Goal: Transaction & Acquisition: Purchase product/service

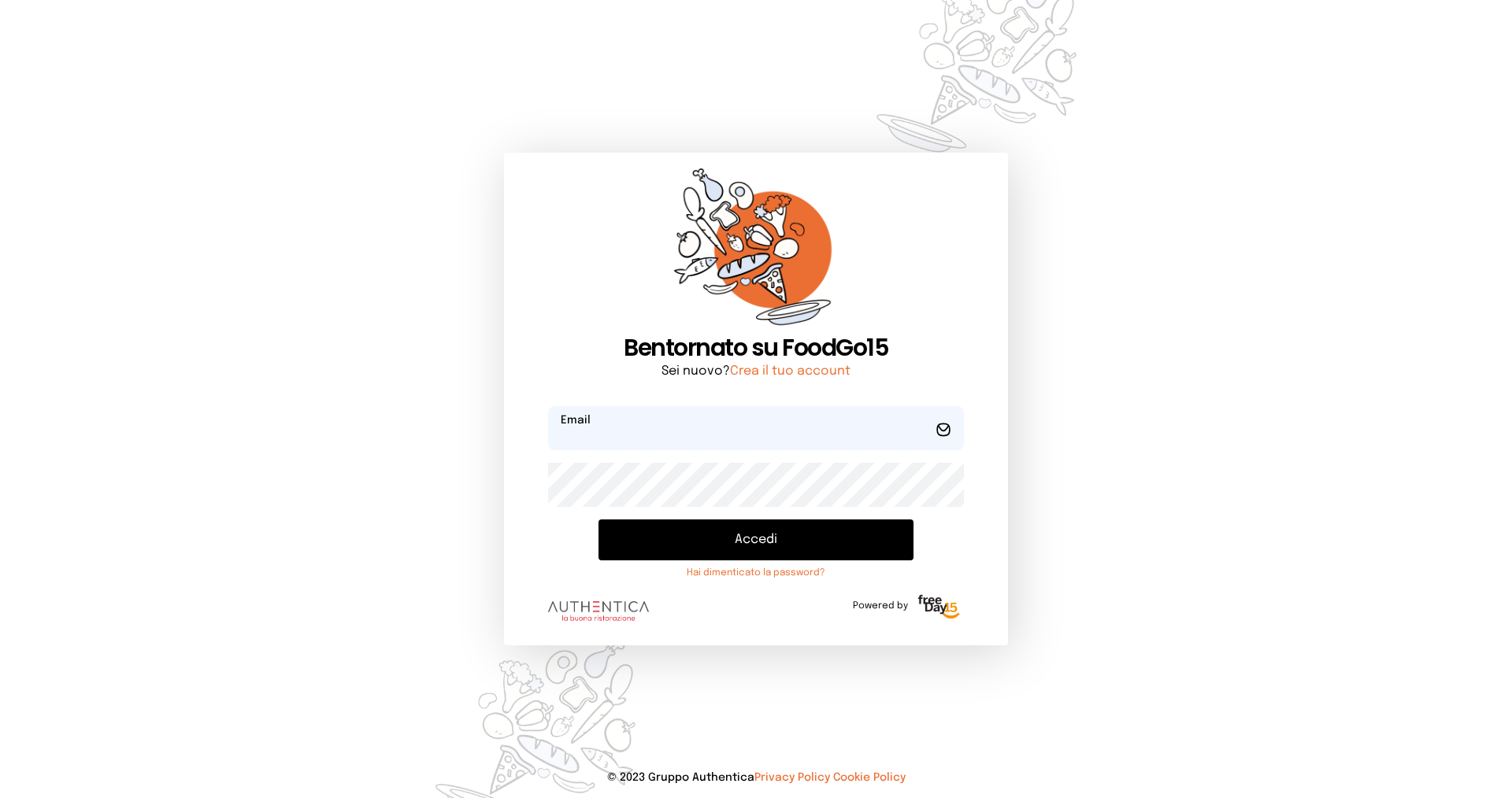
type input "**********"
click at [716, 530] on button "Accedi" at bounding box center [756, 540] width 315 height 41
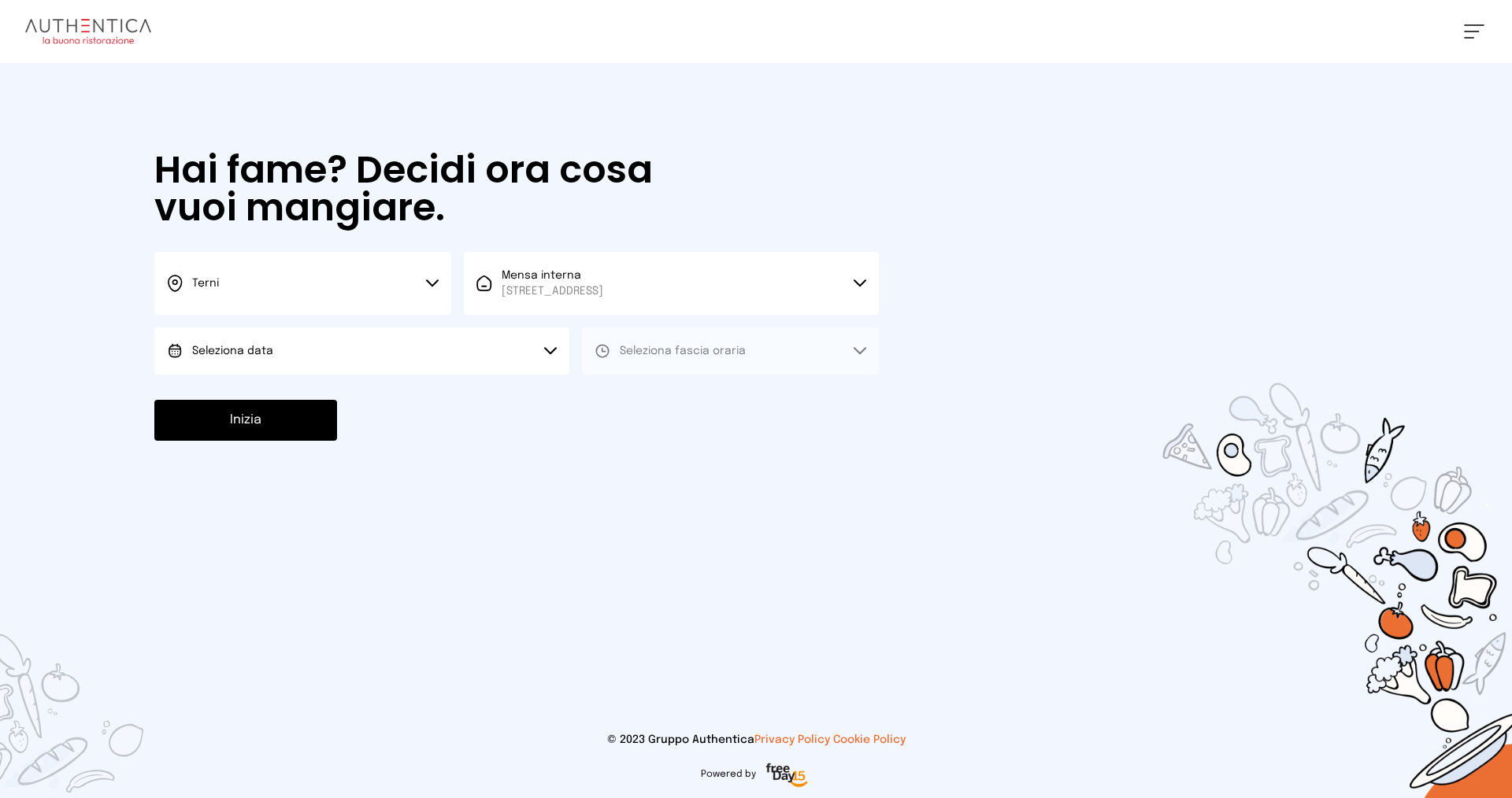
click at [321, 346] on button "Seleziona data" at bounding box center [361, 351] width 415 height 47
drag, startPoint x: 312, startPoint y: 394, endPoint x: 610, endPoint y: 334, distance: 304.0
click at [312, 393] on li "[DATE], [DATE]" at bounding box center [361, 395] width 415 height 41
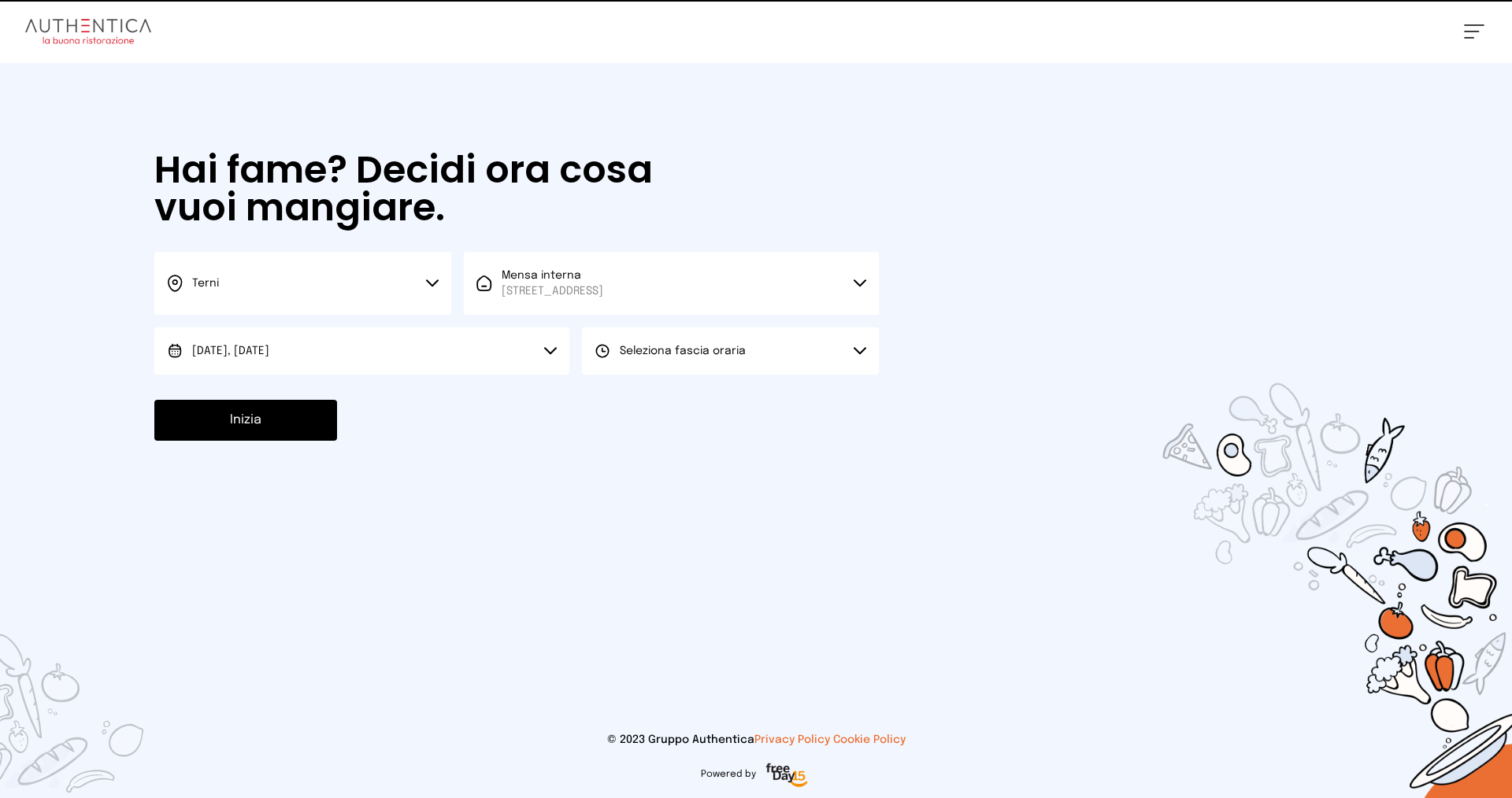
click at [774, 359] on button "Seleziona fascia oraria" at bounding box center [730, 351] width 297 height 47
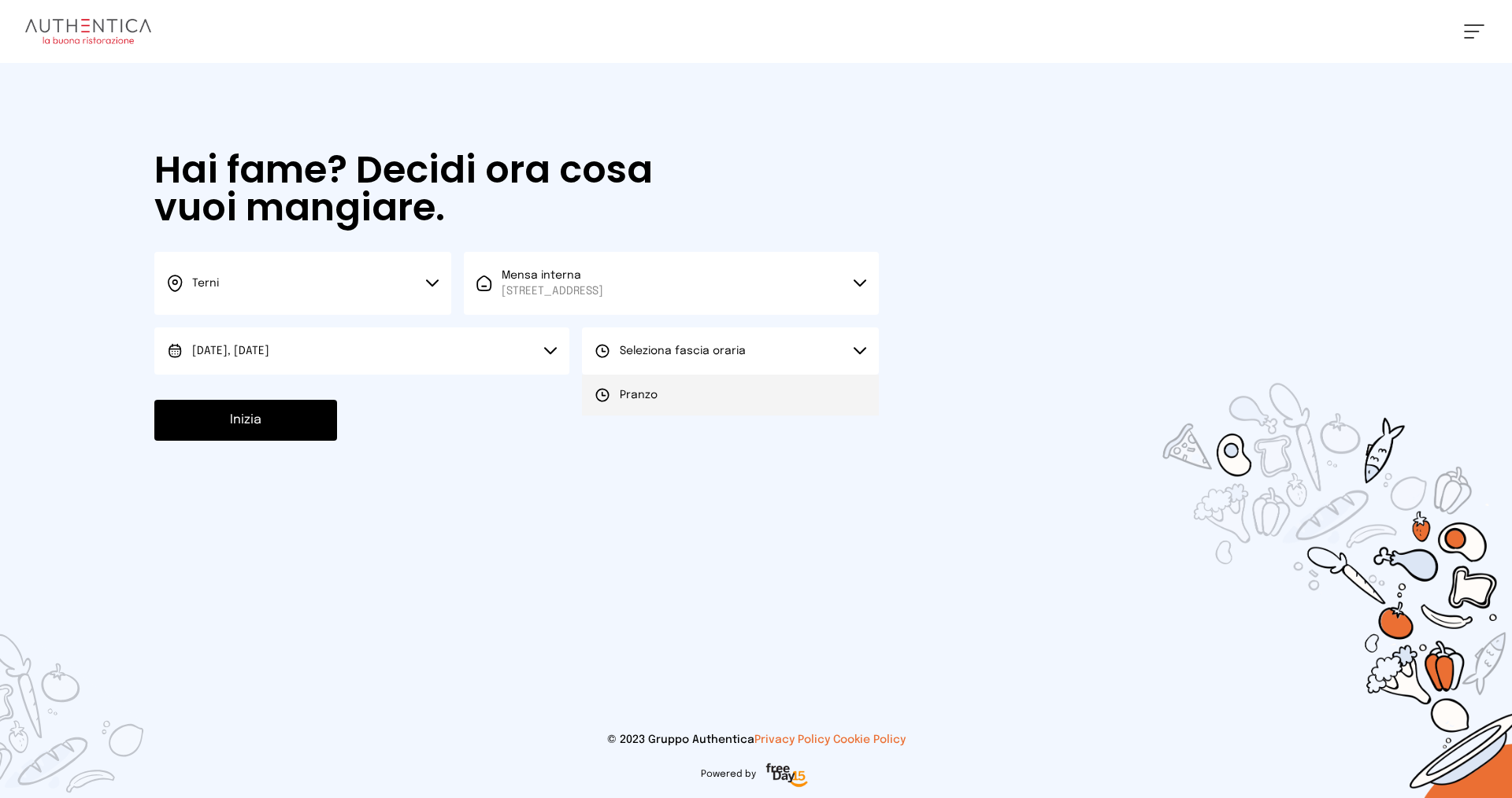
click at [720, 404] on li "Pranzo" at bounding box center [730, 395] width 297 height 41
click at [230, 431] on button "Inizia" at bounding box center [246, 421] width 183 height 41
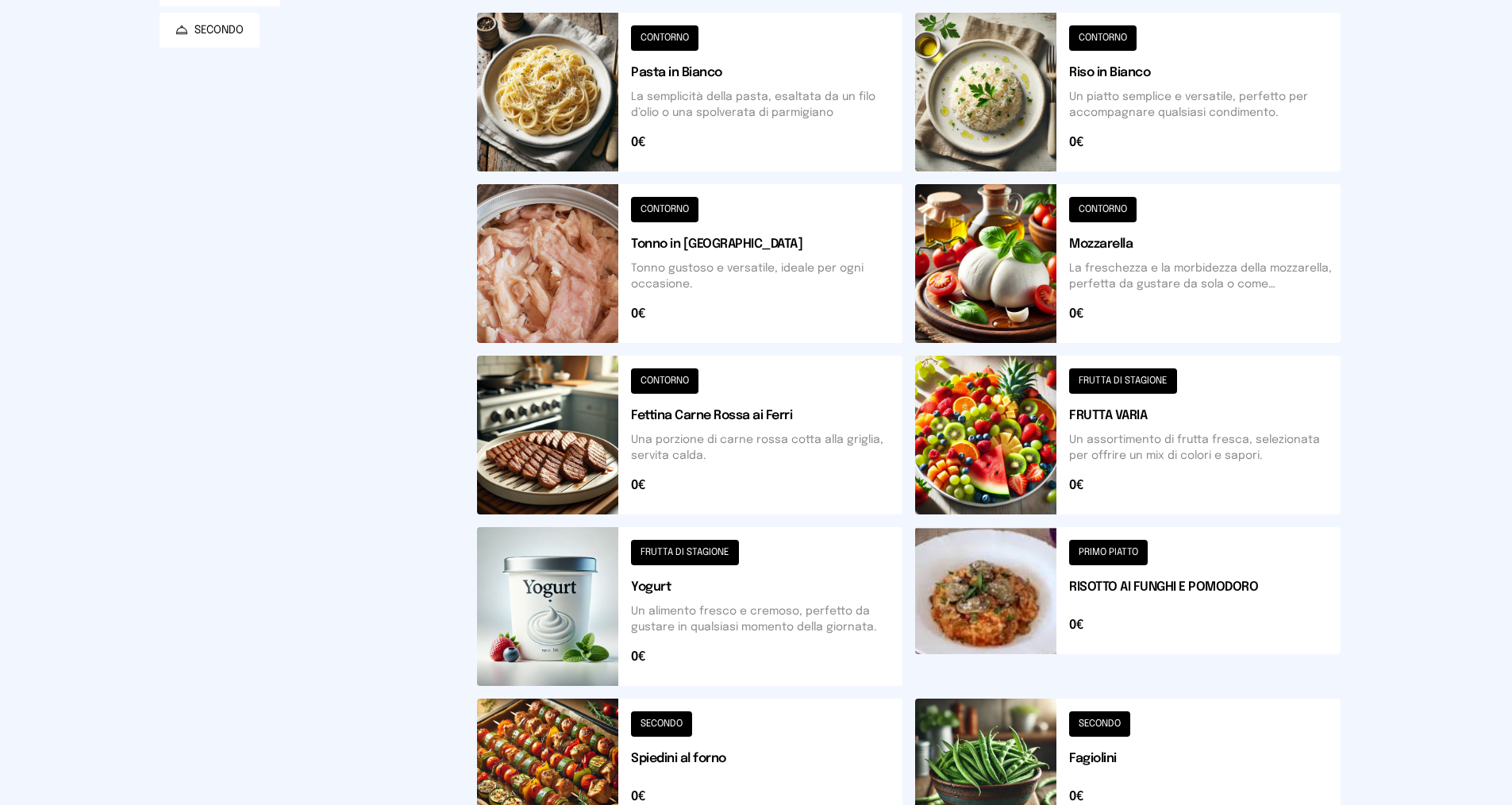
scroll to position [493, 0]
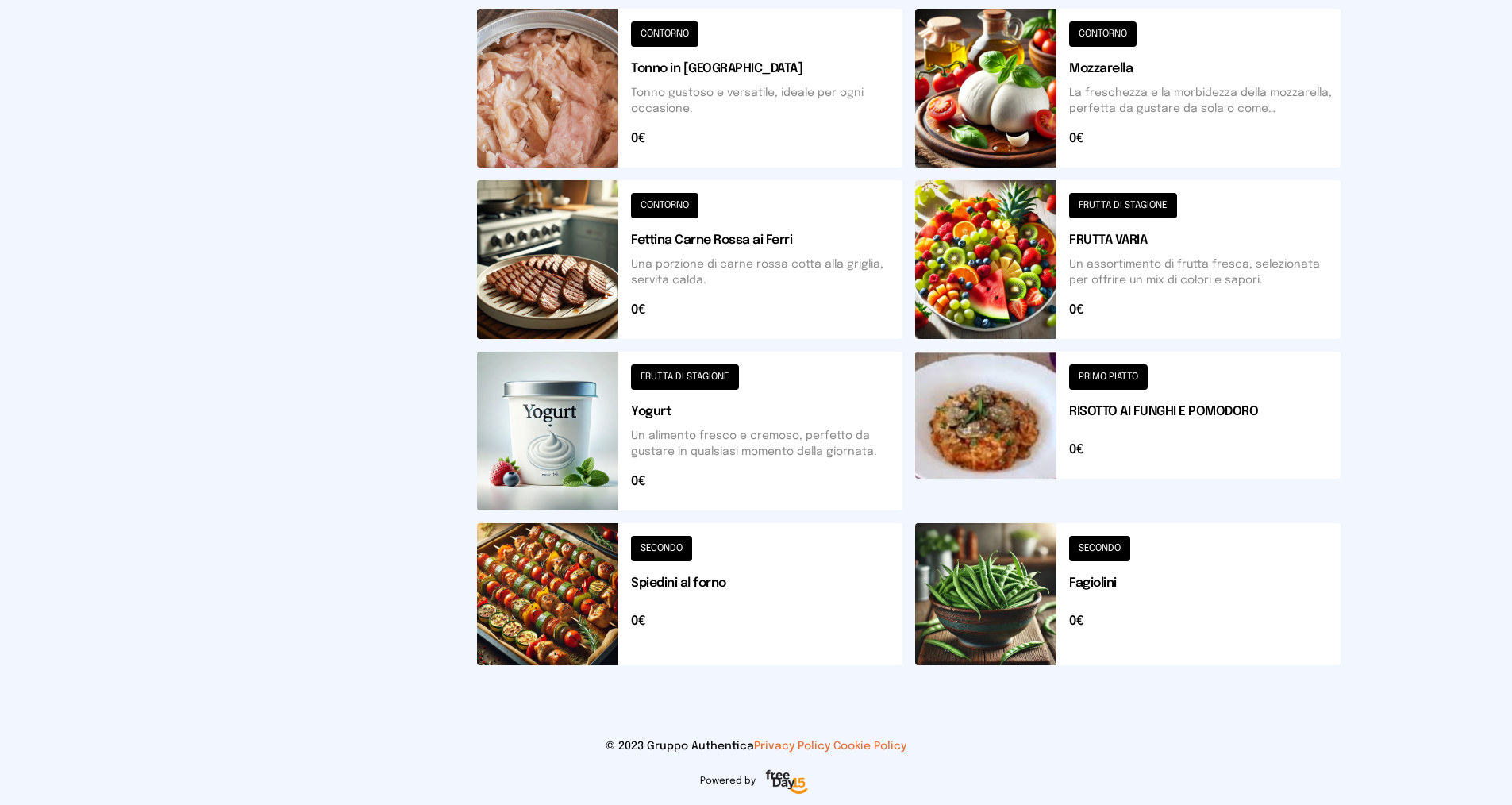
click at [658, 551] on button at bounding box center [689, 594] width 425 height 142
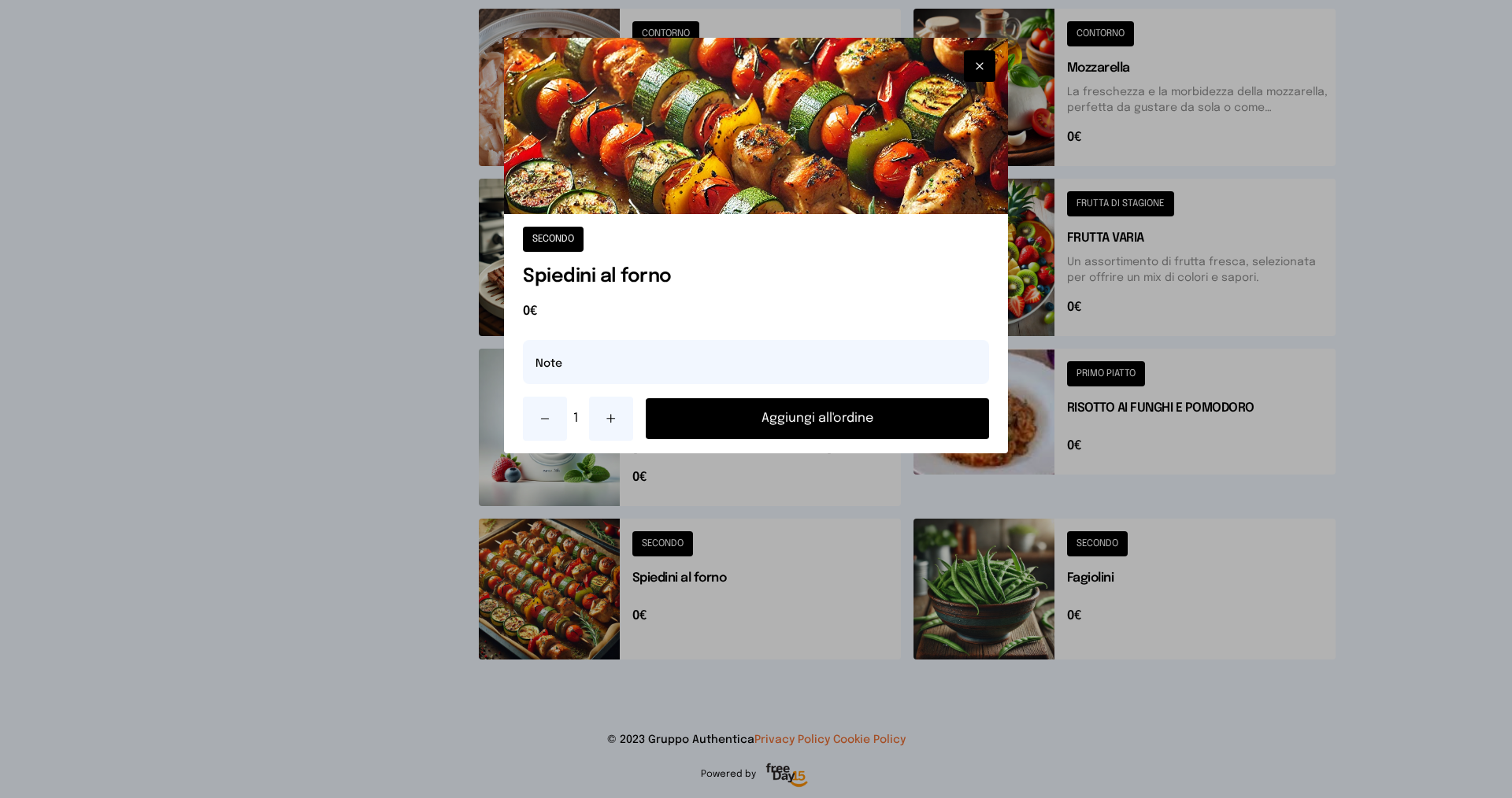
click at [713, 424] on button "Aggiungi all'ordine" at bounding box center [817, 419] width 344 height 41
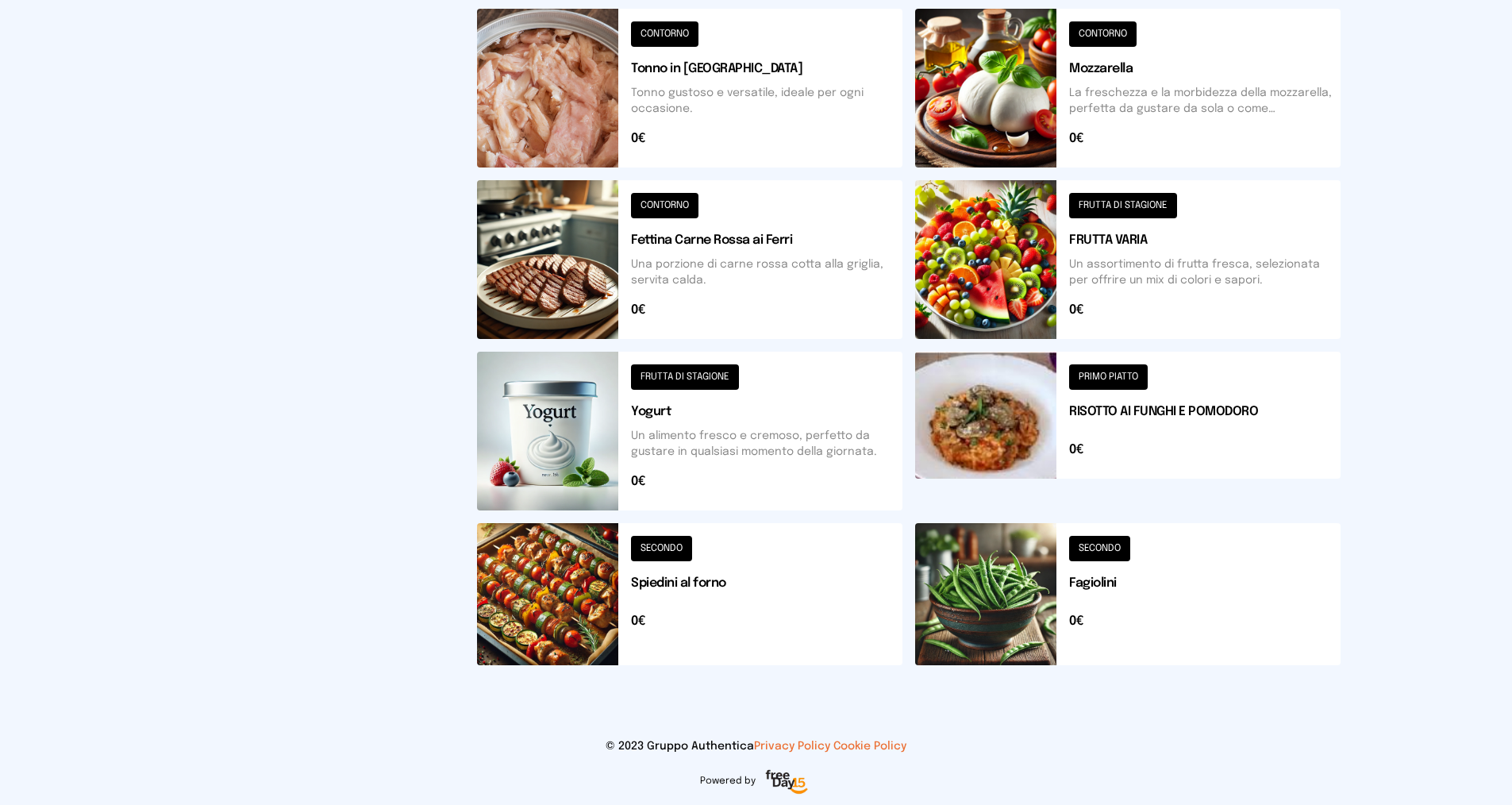
click at [671, 547] on button at bounding box center [689, 594] width 425 height 142
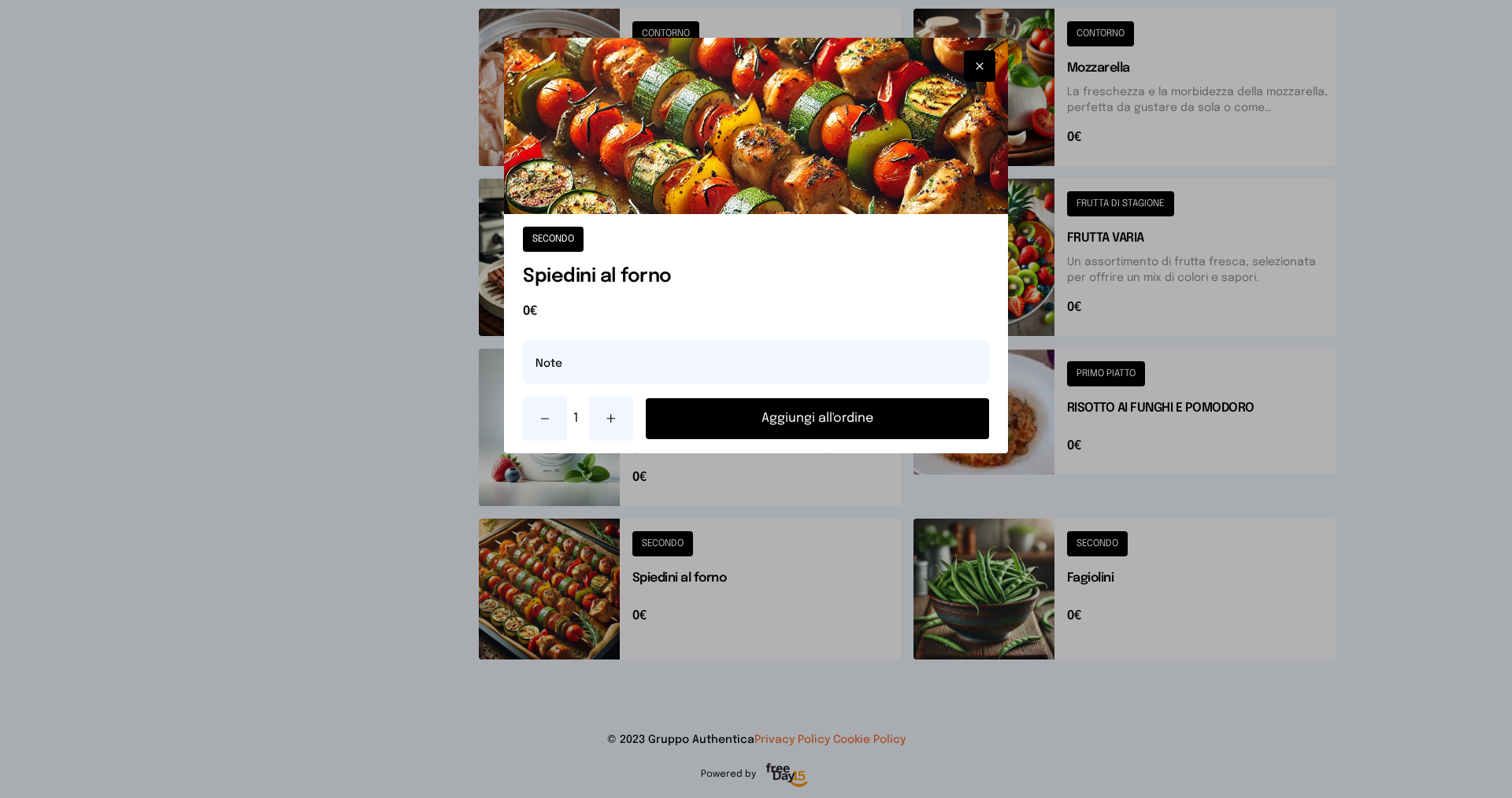
click at [755, 423] on button "Aggiungi all'ordine" at bounding box center [817, 419] width 344 height 41
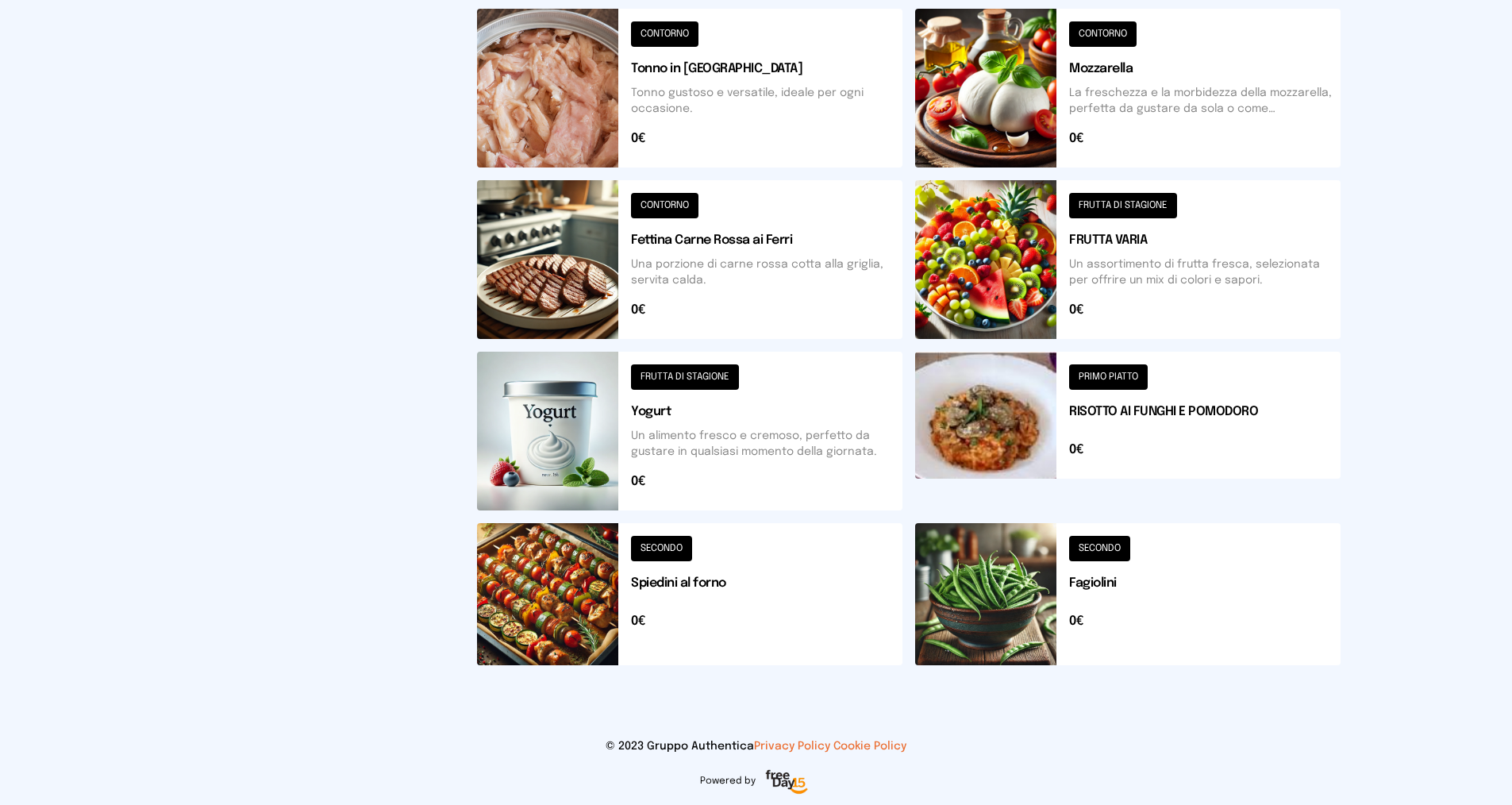
click at [1091, 548] on button at bounding box center [1128, 594] width 425 height 142
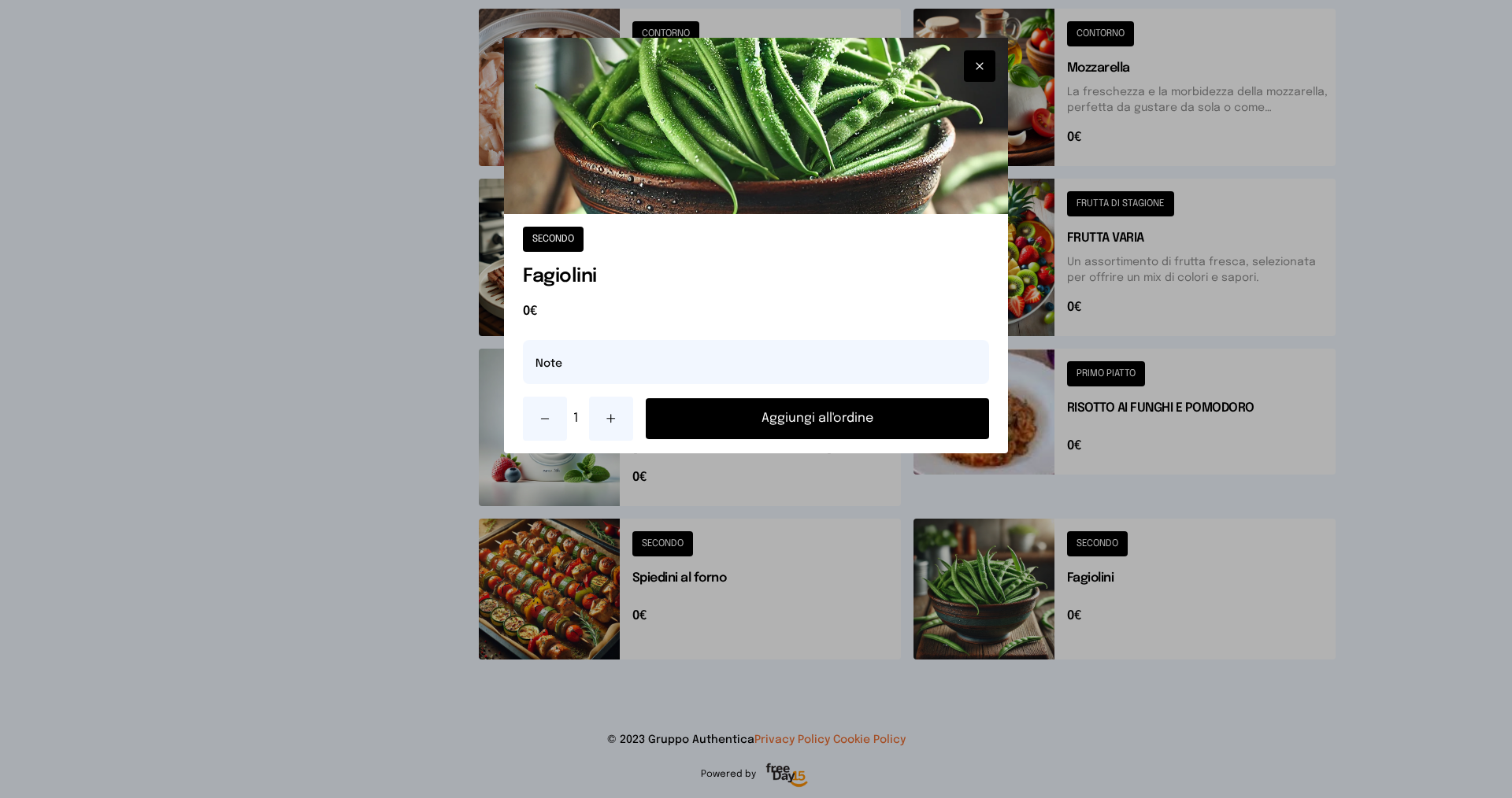
click at [832, 407] on button "Aggiungi all'ordine" at bounding box center [817, 419] width 344 height 41
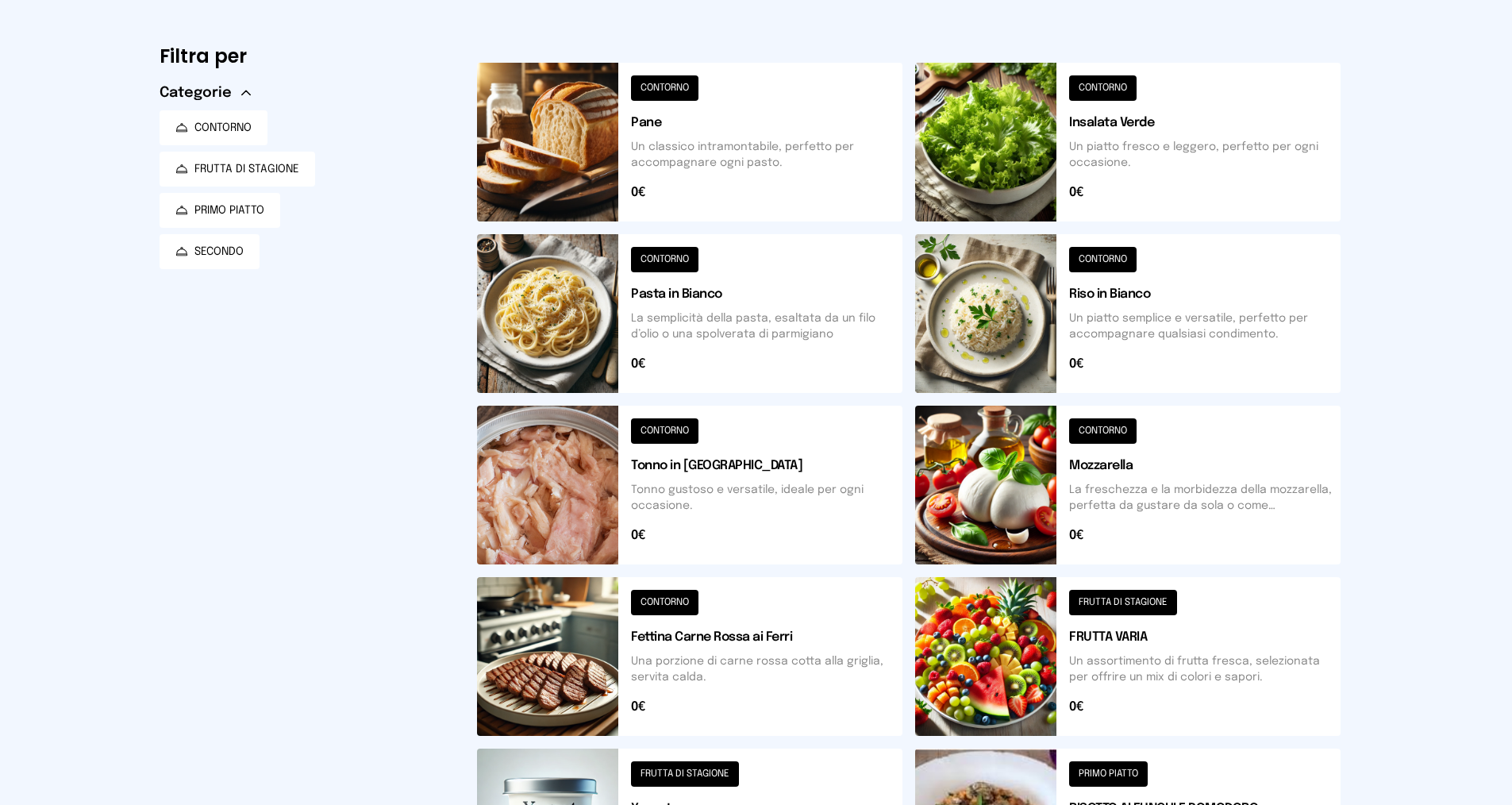
scroll to position [17, 0]
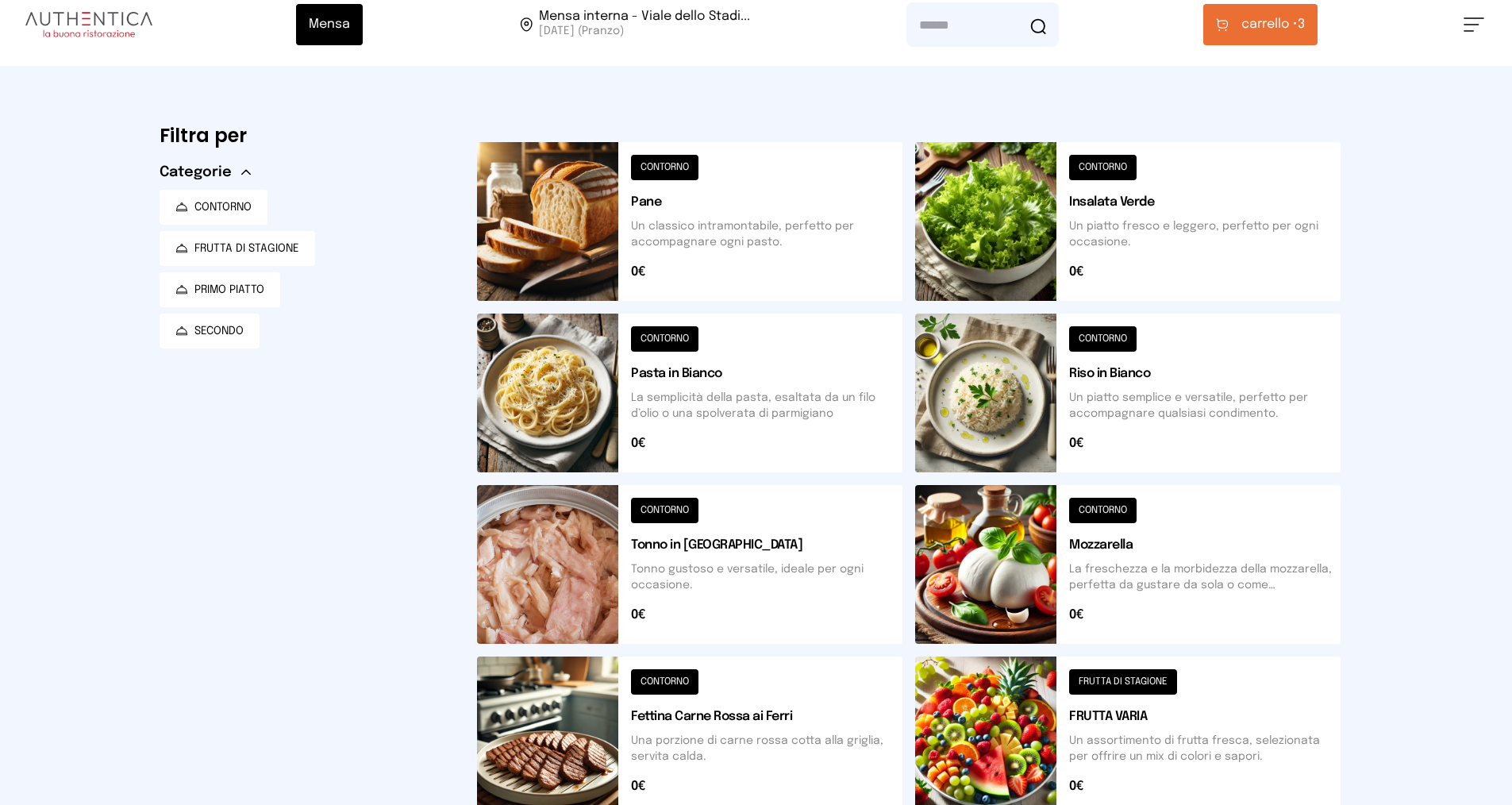
click at [1111, 163] on button at bounding box center [1128, 221] width 425 height 158
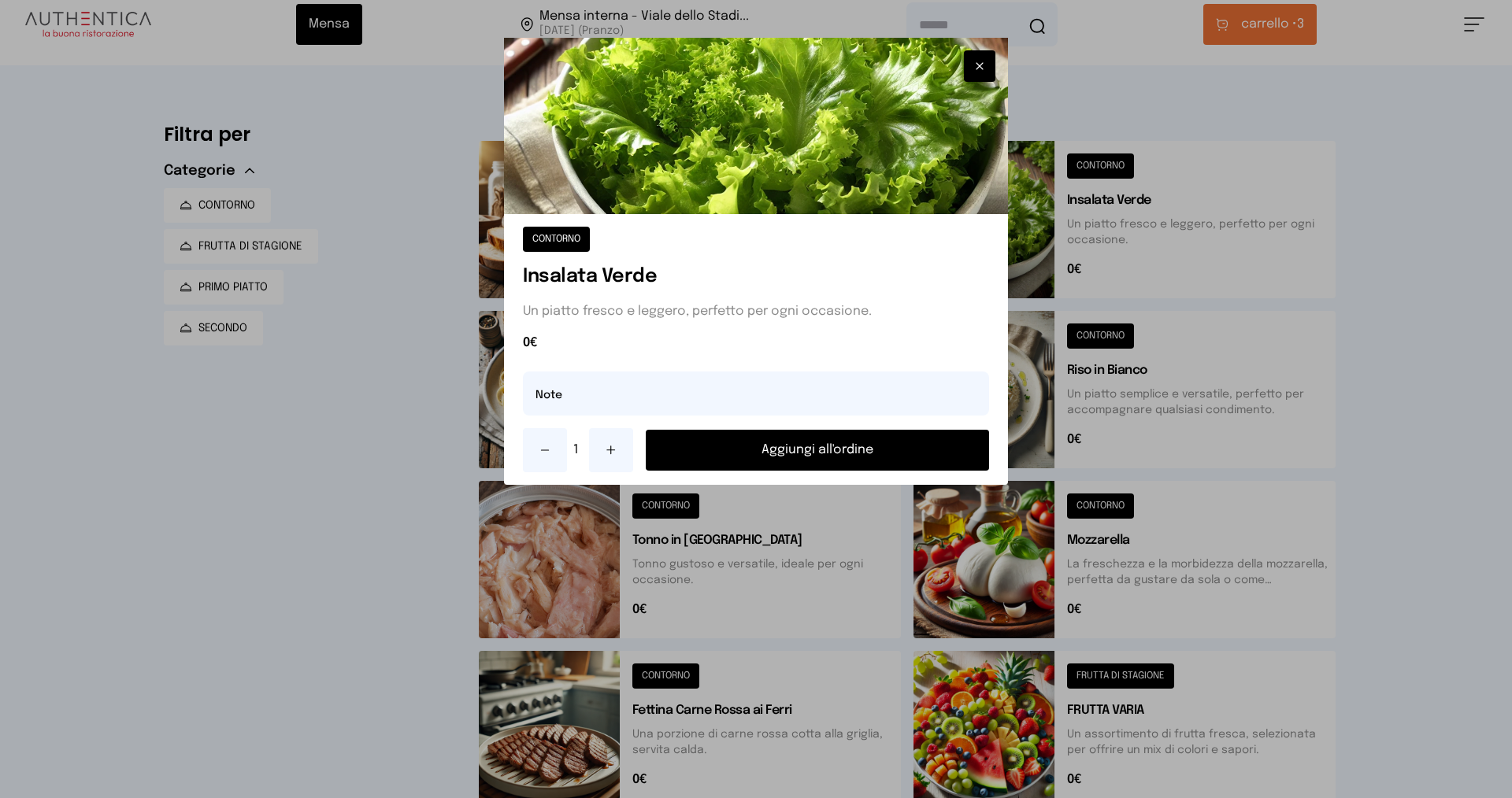
click at [816, 451] on button "Aggiungi all'ordine" at bounding box center [817, 450] width 344 height 41
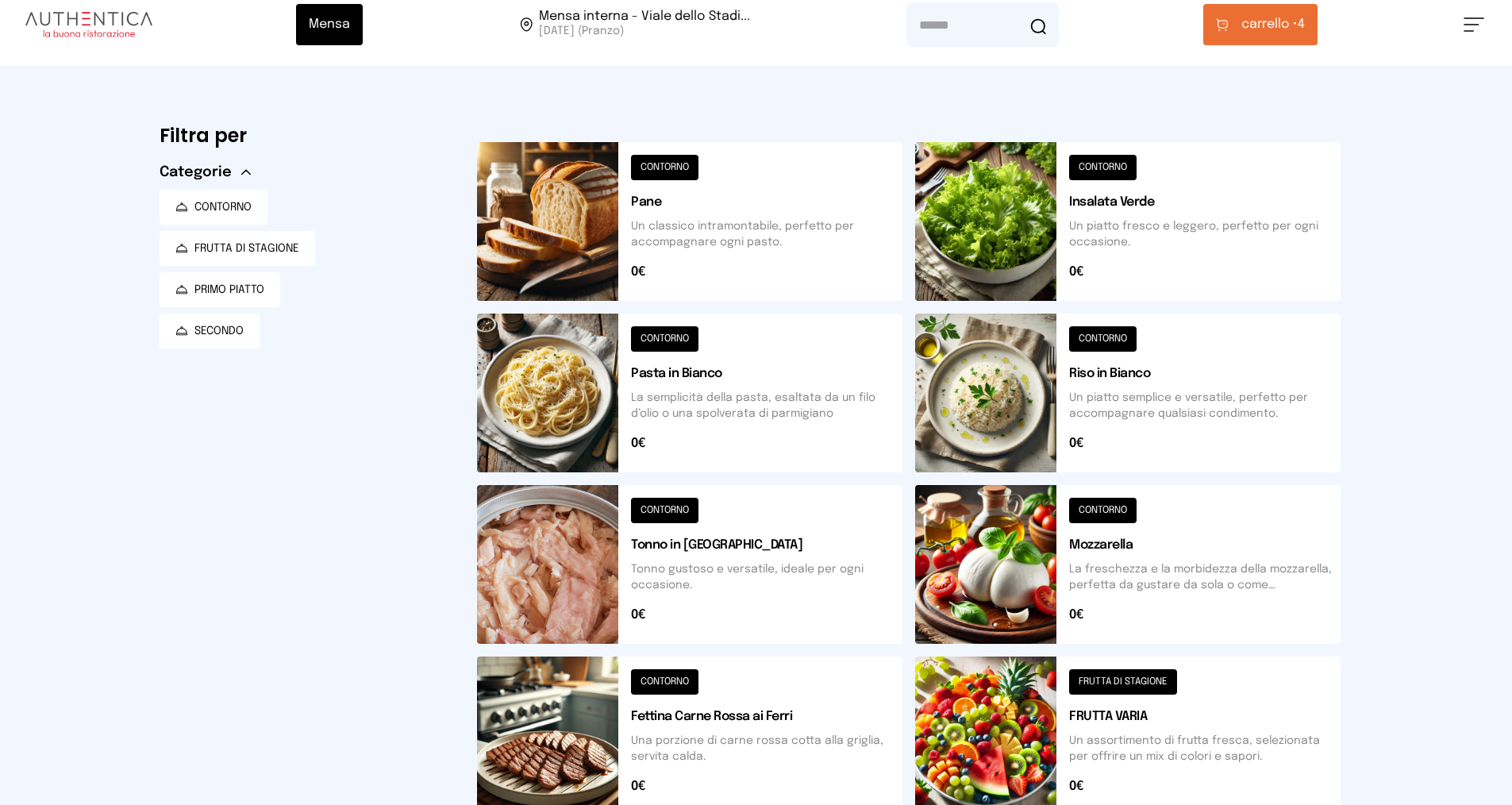
click at [1262, 13] on button "carrello • 4" at bounding box center [1260, 24] width 115 height 41
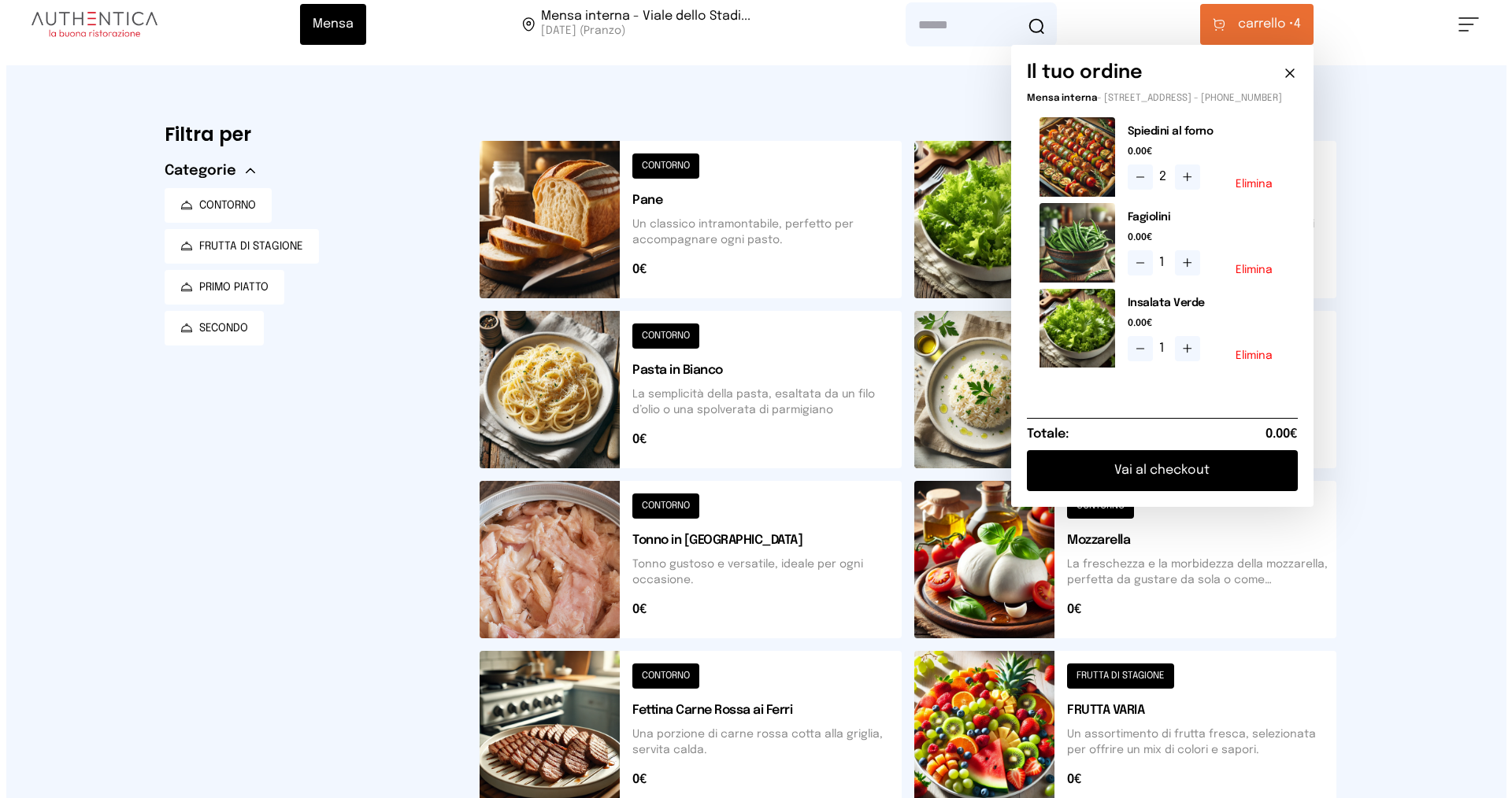
scroll to position [0, 0]
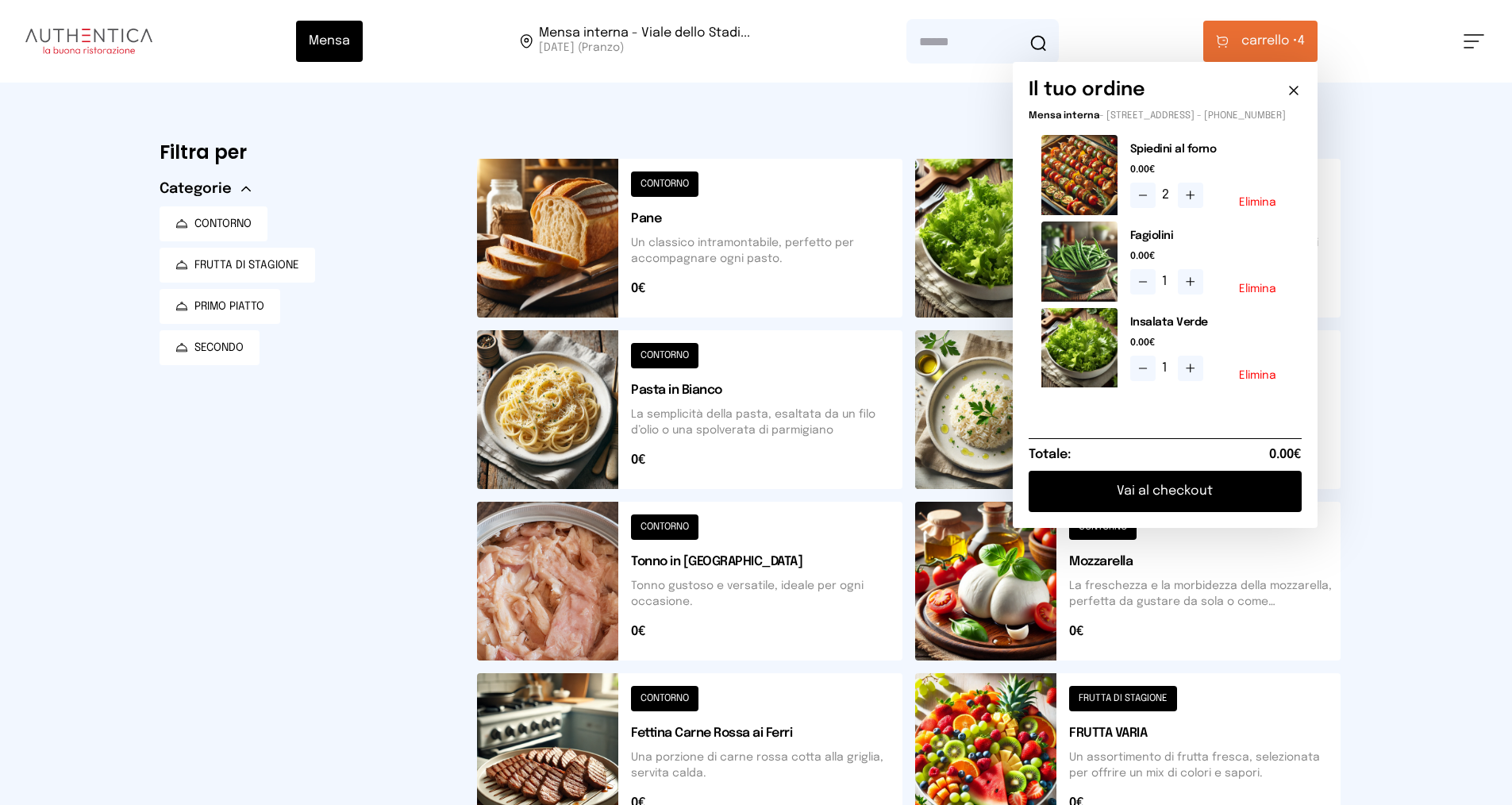
click at [1149, 201] on icon at bounding box center [1143, 195] width 13 height 13
click at [1150, 511] on button "Vai al checkout" at bounding box center [1165, 492] width 273 height 41
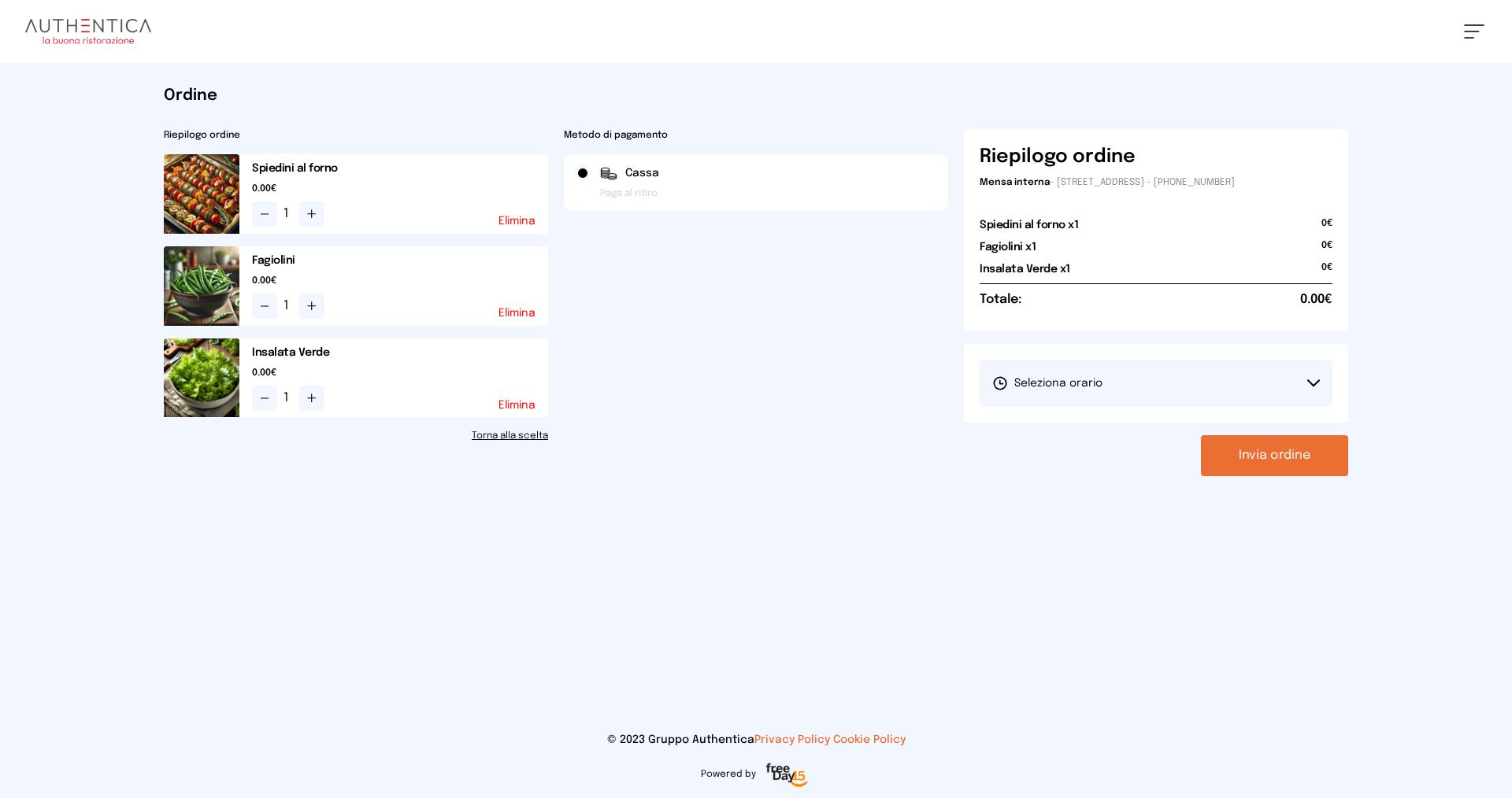
click at [1072, 381] on span "Seleziona orario" at bounding box center [1047, 383] width 110 height 16
click at [1062, 419] on li "1° Turno (13:00 - 15:00)" at bounding box center [1155, 428] width 352 height 41
click at [1241, 445] on button "Invia ordine" at bounding box center [1274, 455] width 147 height 41
